Goal: Transaction & Acquisition: Obtain resource

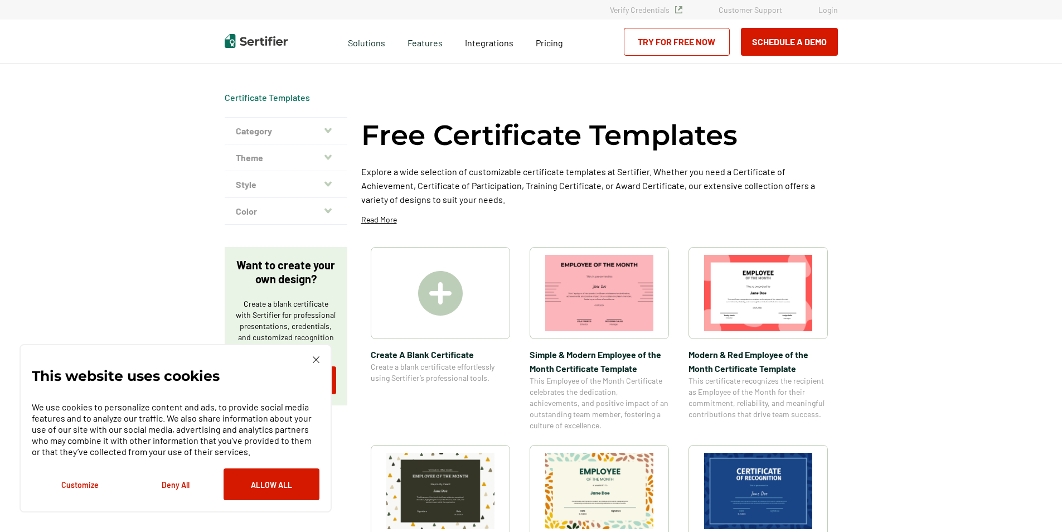
click at [440, 300] on img at bounding box center [440, 293] width 45 height 45
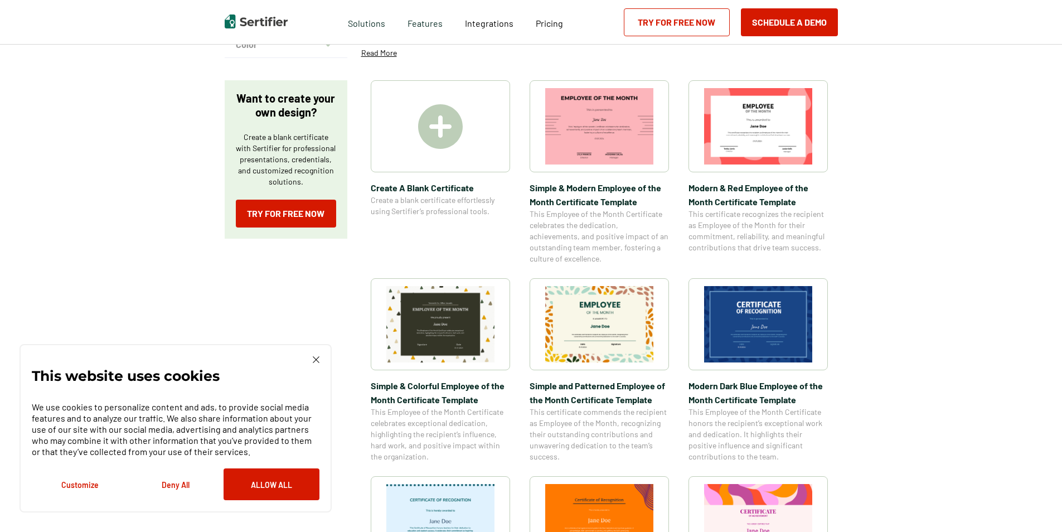
scroll to position [167, 0]
click at [322, 357] on div "This website uses cookies We use cookies to personalize content and ads, to pro…" at bounding box center [176, 428] width 312 height 168
click at [317, 358] on img at bounding box center [316, 359] width 7 height 7
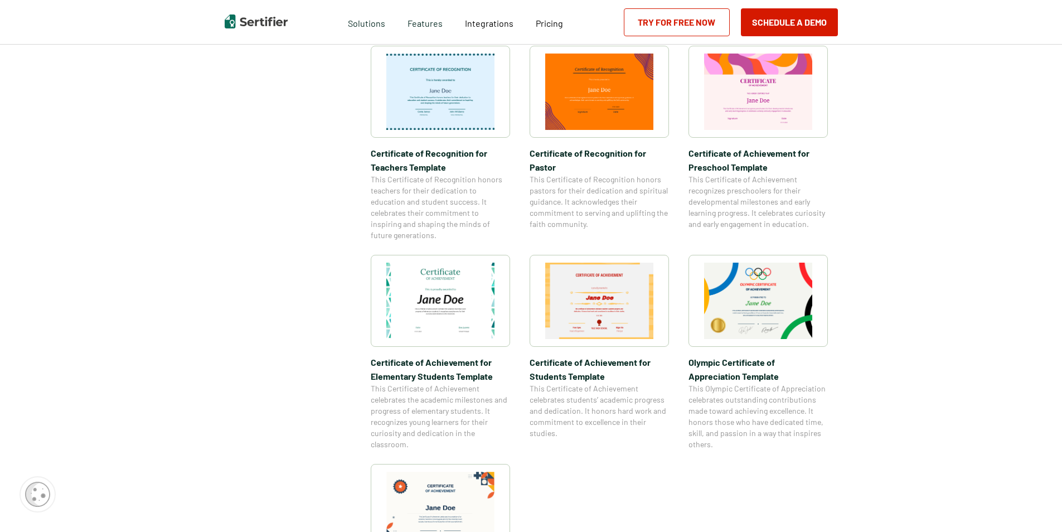
scroll to position [669, 0]
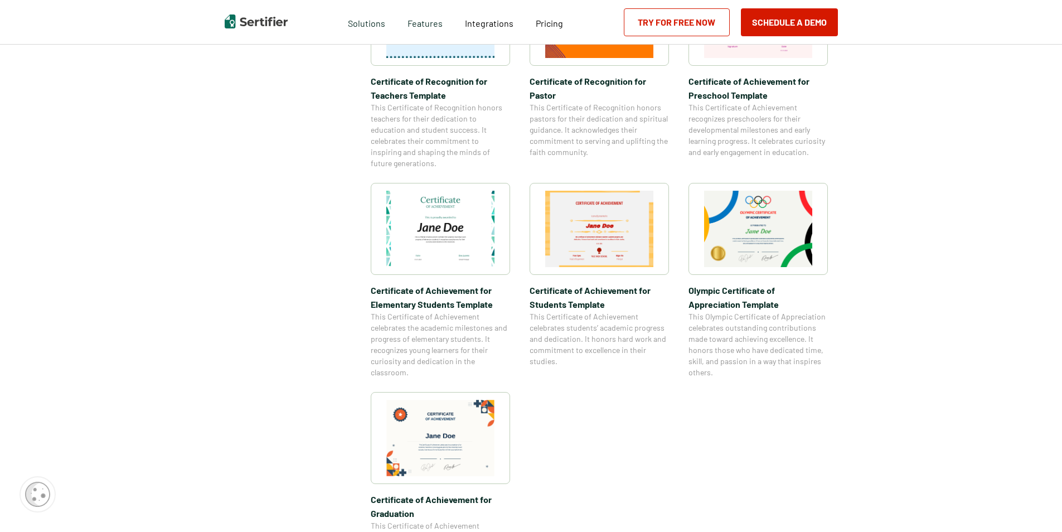
click at [434, 288] on span "Certificate of Achievement for Elementary Students Template" at bounding box center [440, 297] width 139 height 28
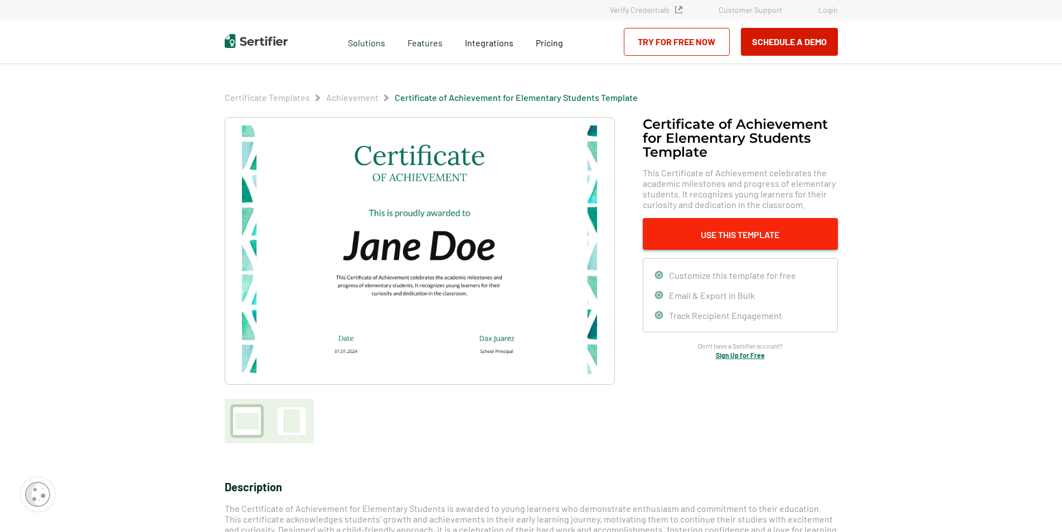
click at [711, 233] on button "Use This Template" at bounding box center [740, 234] width 195 height 32
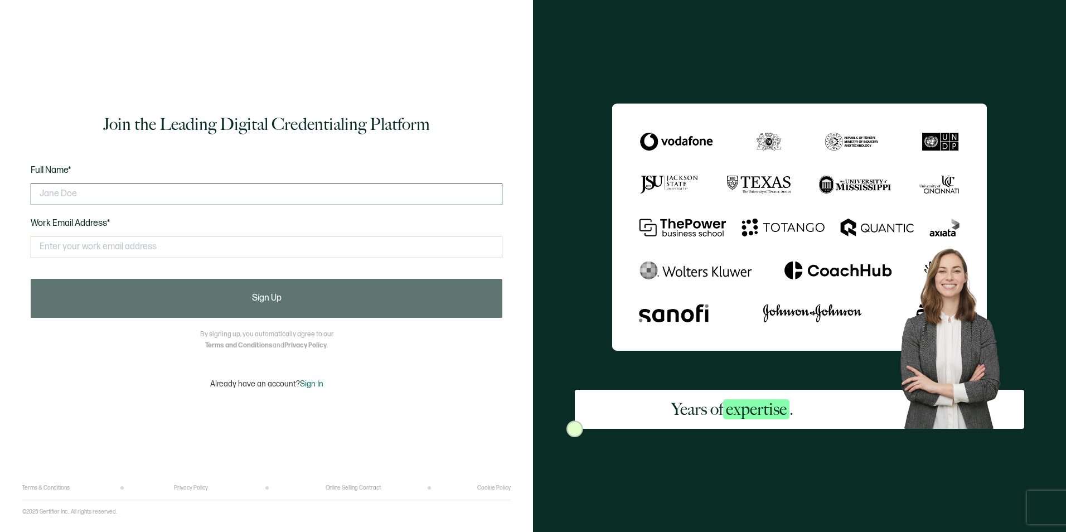
click at [146, 190] on input "text" at bounding box center [267, 194] width 472 height 22
click at [245, 164] on div "Full Name* Work Email Address* This doesn't look like a valid email." at bounding box center [267, 218] width 472 height 110
click at [35, 365] on div "Join the Leading Digital Credentialing Platform Full Name* Work Email Address* …" at bounding box center [266, 251] width 488 height 468
click at [329, 64] on div "Join the Leading Digital Credentialing Platform Full Name* Work Email Address* …" at bounding box center [266, 251] width 488 height 468
click at [106, 193] on input "text" at bounding box center [267, 194] width 472 height 22
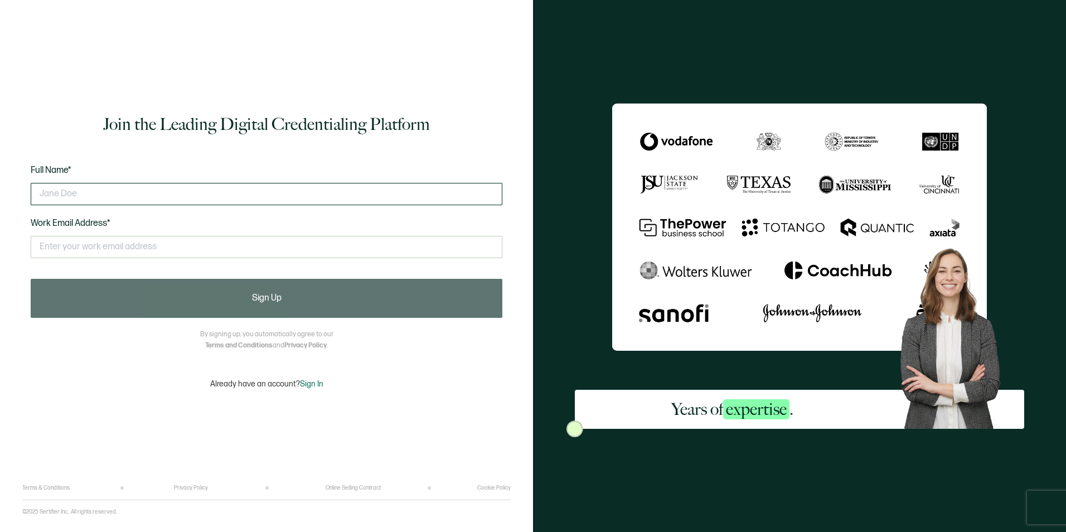
type input "[PERSON_NAME]"
type input "[PERSON_NAME][EMAIL_ADDRESS][DOMAIN_NAME]"
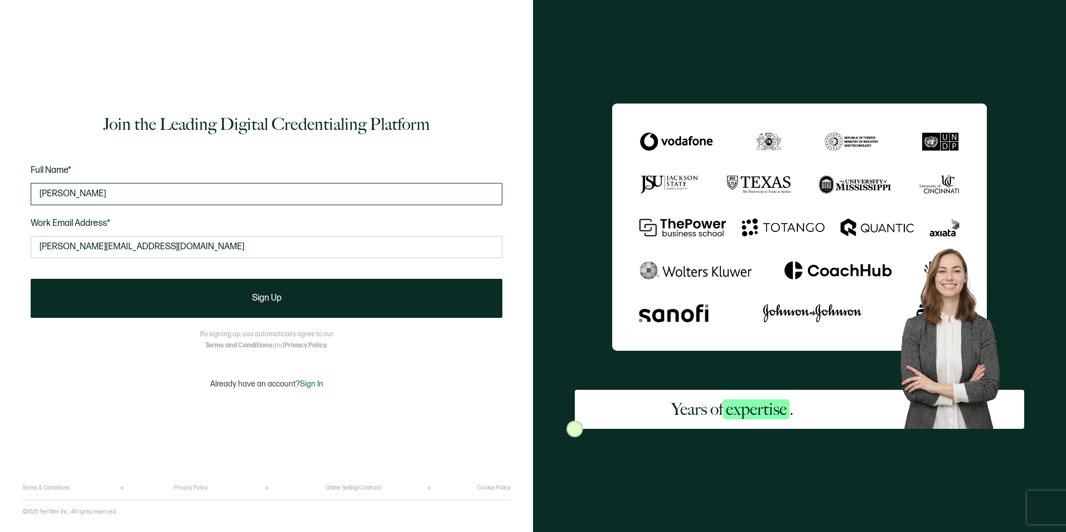
click at [79, 195] on input "[PERSON_NAME]" at bounding box center [267, 194] width 472 height 22
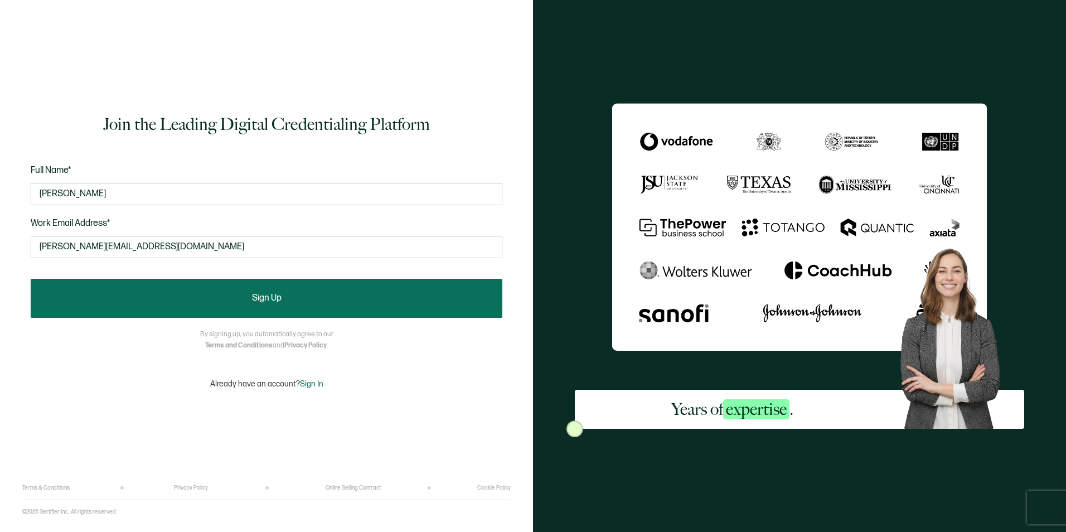
type input "[PERSON_NAME]"
click at [282, 300] on button "Sign Up" at bounding box center [267, 298] width 472 height 39
click at [247, 299] on button "Sign Up" at bounding box center [267, 298] width 472 height 39
click at [294, 289] on button "Sign Up" at bounding box center [267, 298] width 472 height 39
